Goal: Information Seeking & Learning: Compare options

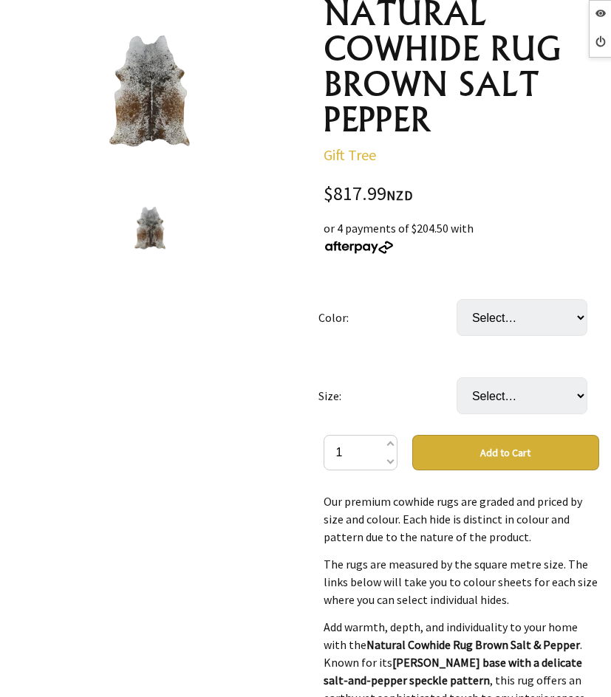
scroll to position [74, 0]
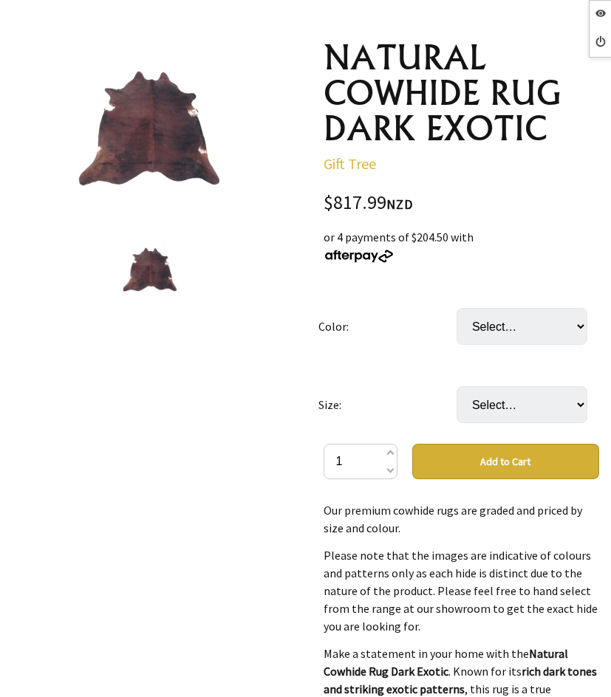
click at [229, 166] on div at bounding box center [150, 132] width 276 height 184
click at [178, 189] on img at bounding box center [149, 131] width 147 height 147
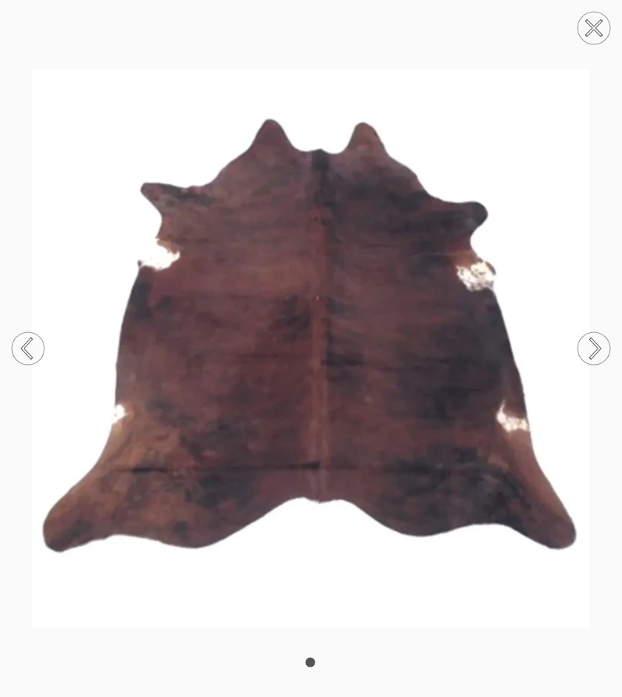
click at [594, 35] on circle at bounding box center [594, 28] width 33 height 33
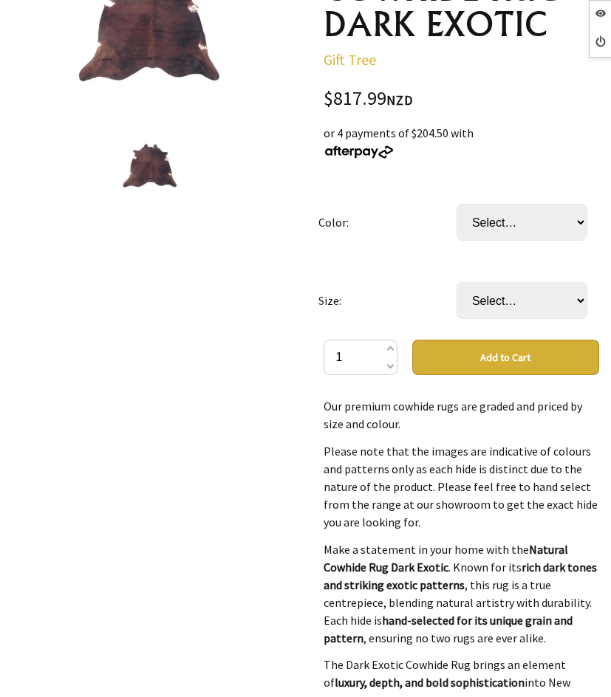
scroll to position [222, 0]
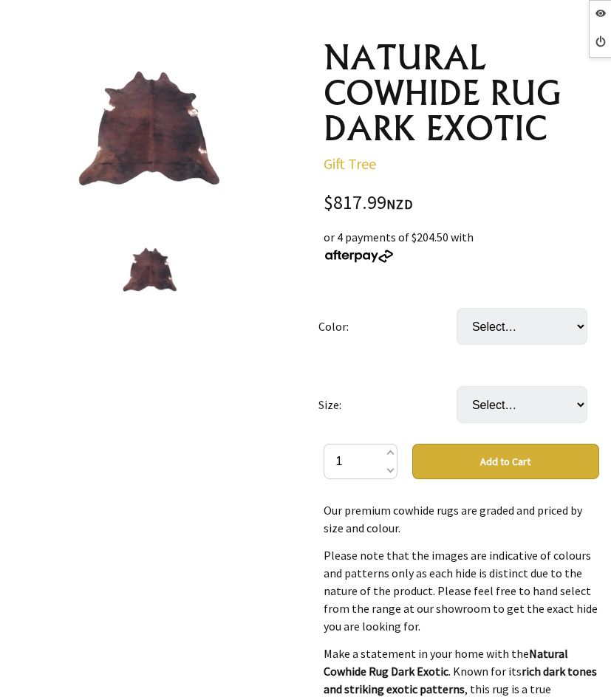
click at [152, 259] on img at bounding box center [150, 271] width 56 height 56
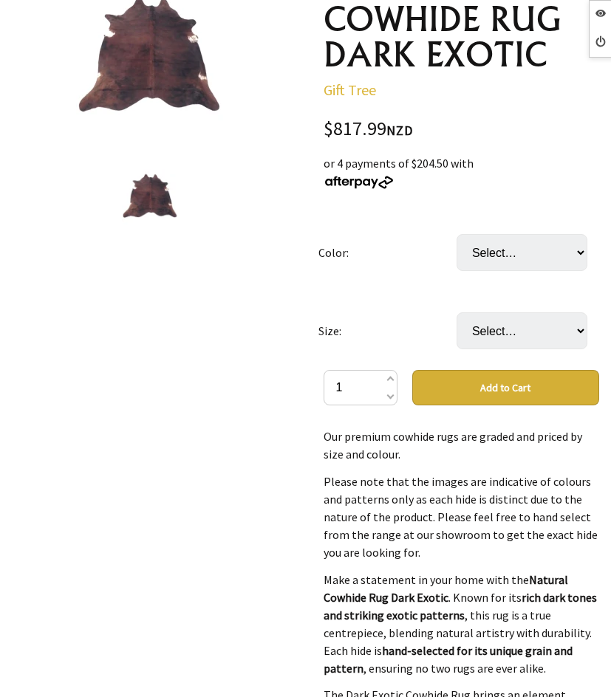
scroll to position [0, 0]
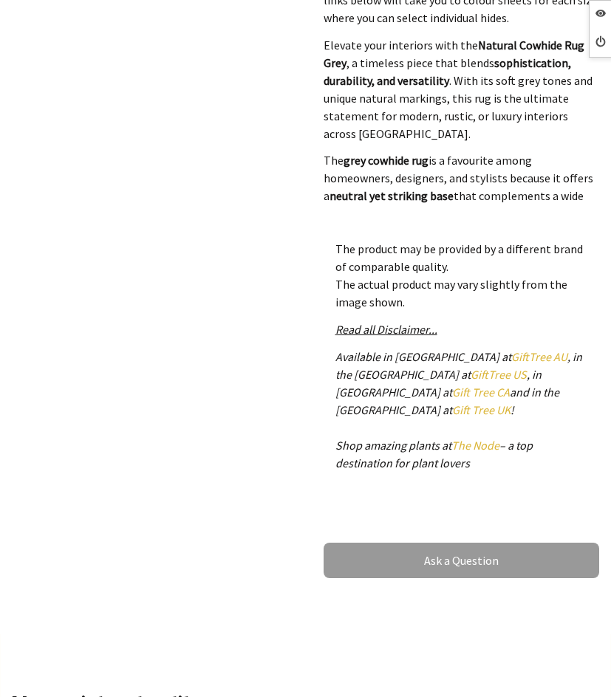
scroll to position [369, 0]
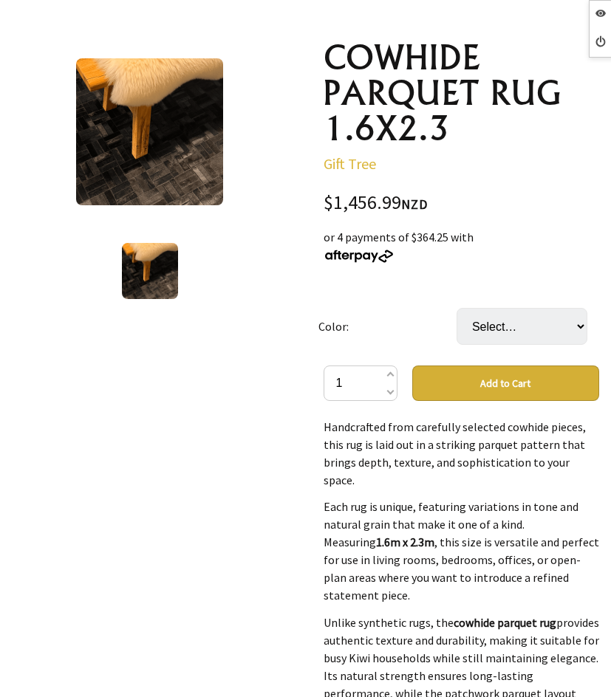
scroll to position [295, 0]
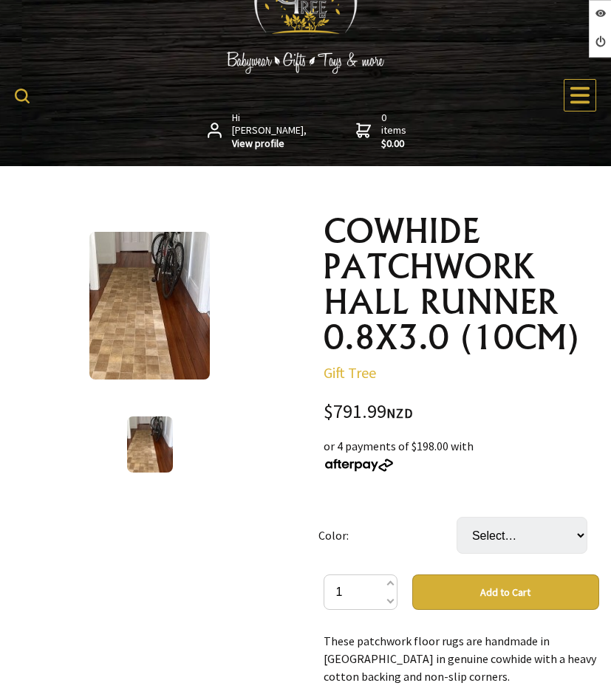
scroll to position [74, 0]
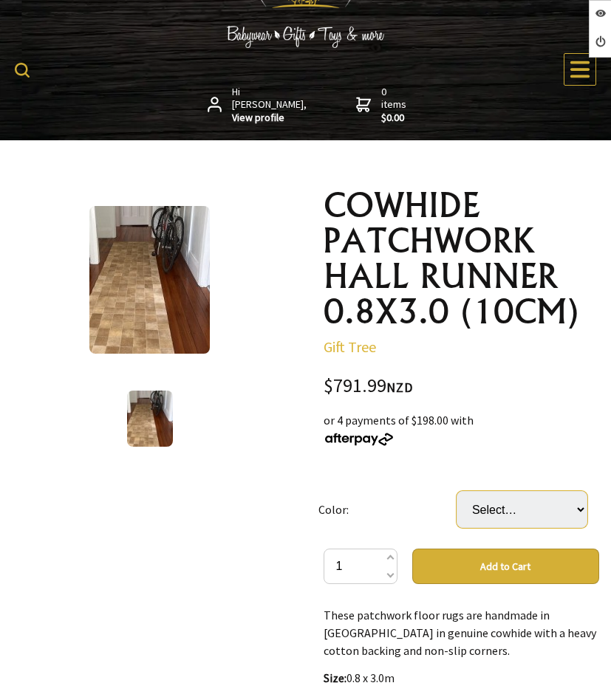
click at [551, 518] on select "Select… Please add your color in the comment" at bounding box center [522, 509] width 131 height 37
click at [550, 502] on select "Select… Please add your color in the comment" at bounding box center [522, 509] width 131 height 37
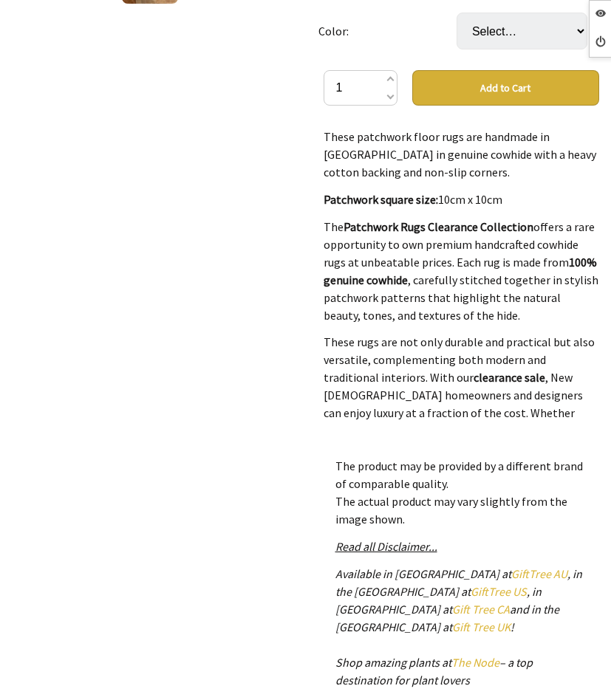
scroll to position [74, 0]
